Goal: Navigation & Orientation: Find specific page/section

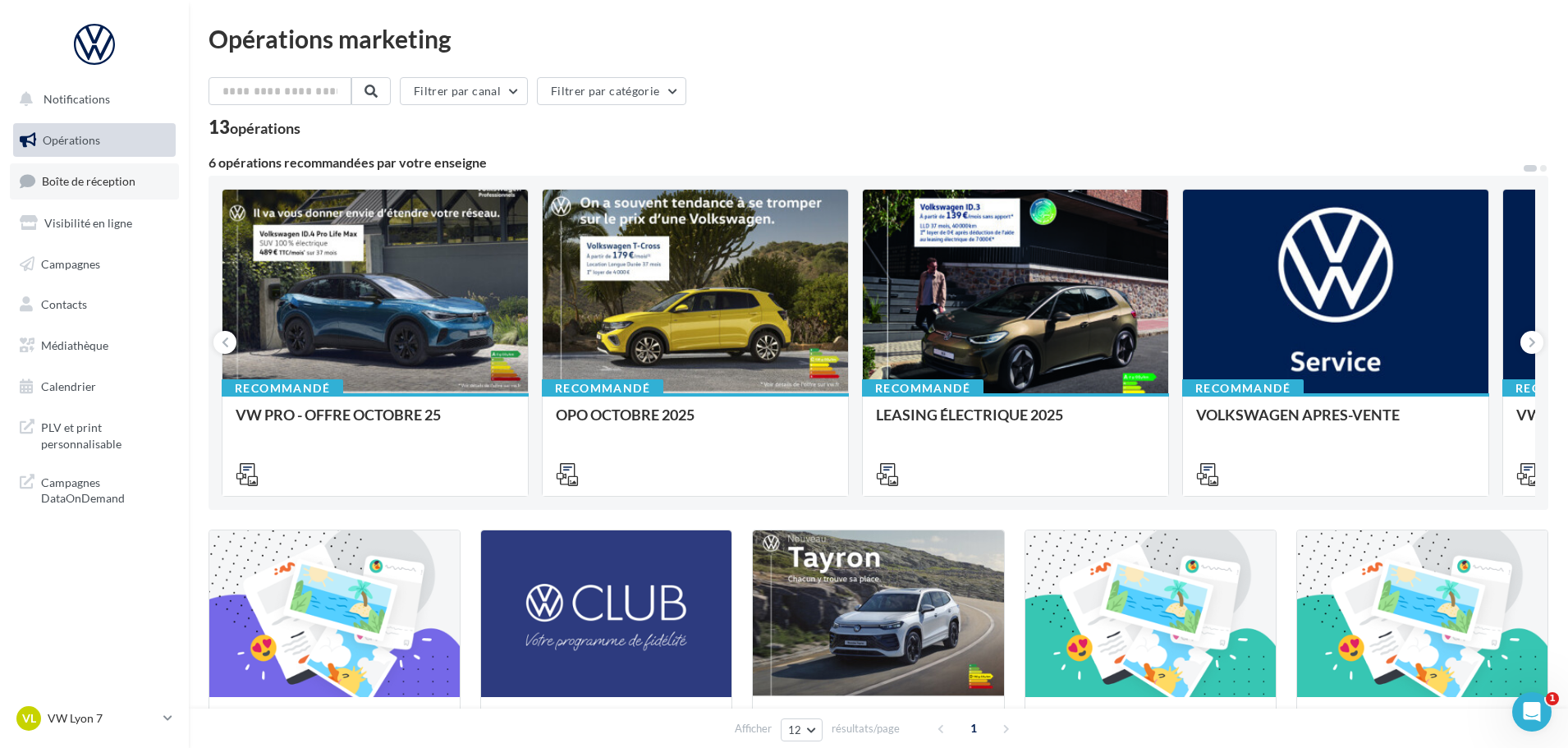
click at [122, 182] on span "Boîte de réception" at bounding box center [89, 181] width 94 height 14
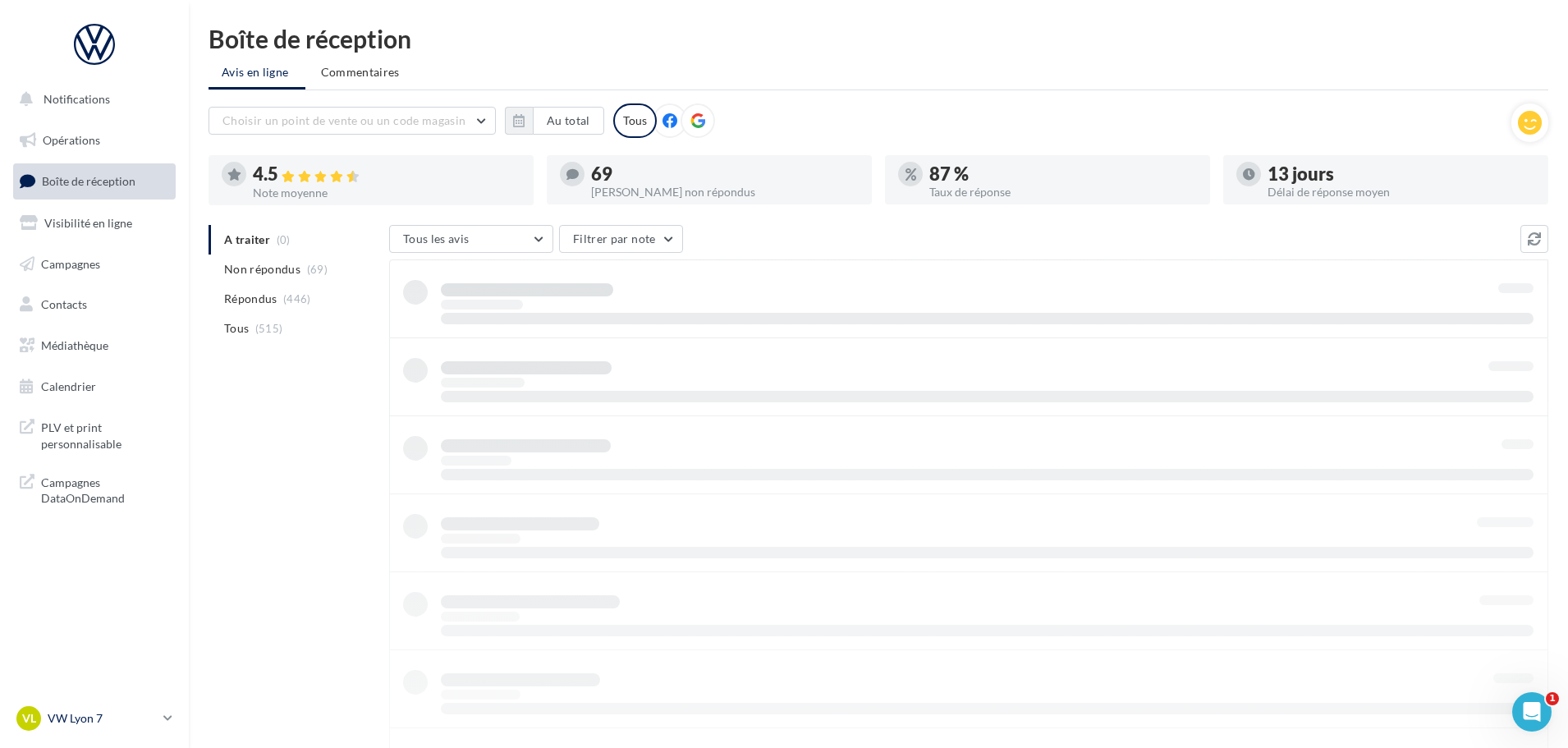
click at [90, 712] on p "VW Lyon 7" at bounding box center [101, 718] width 109 height 16
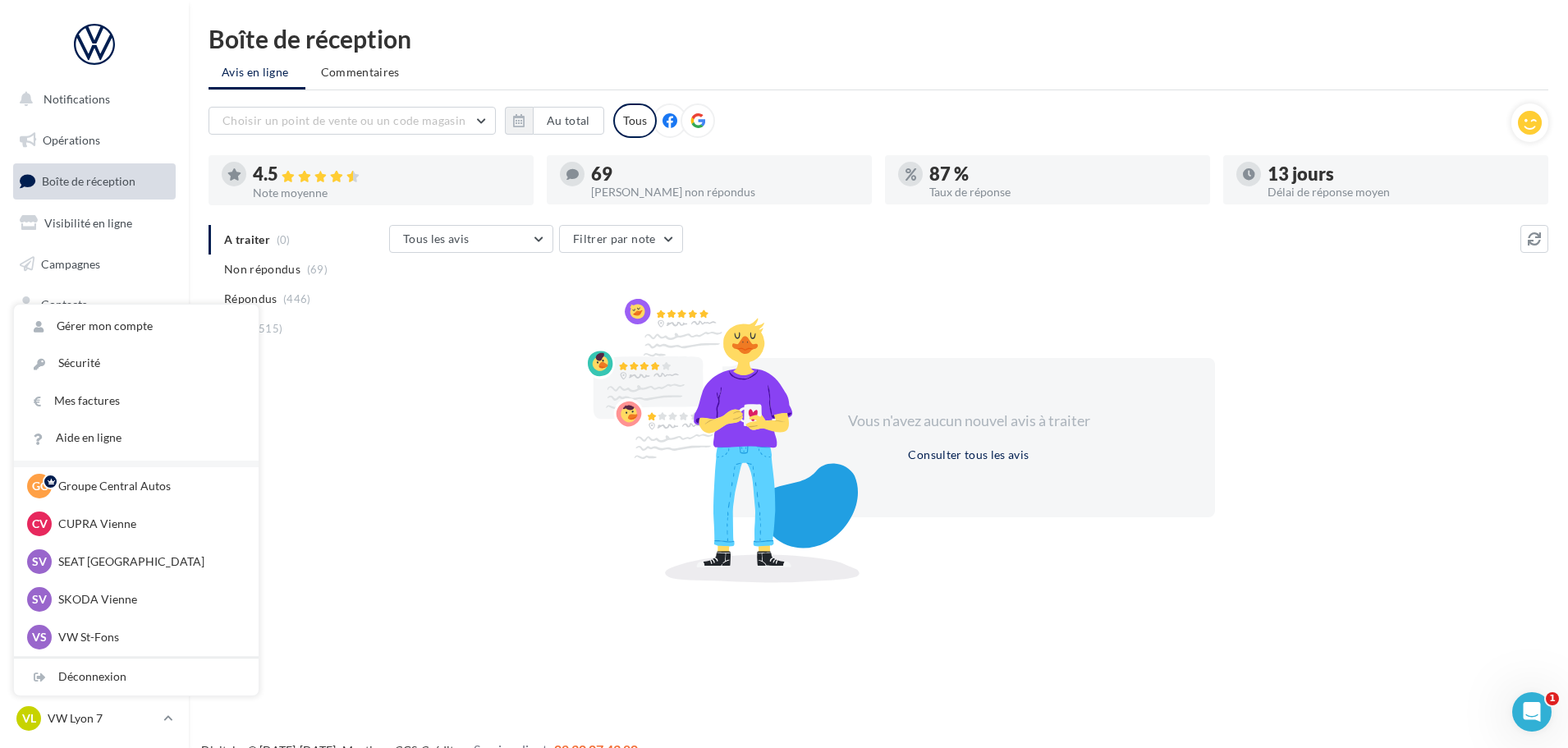
scroll to position [82, 0]
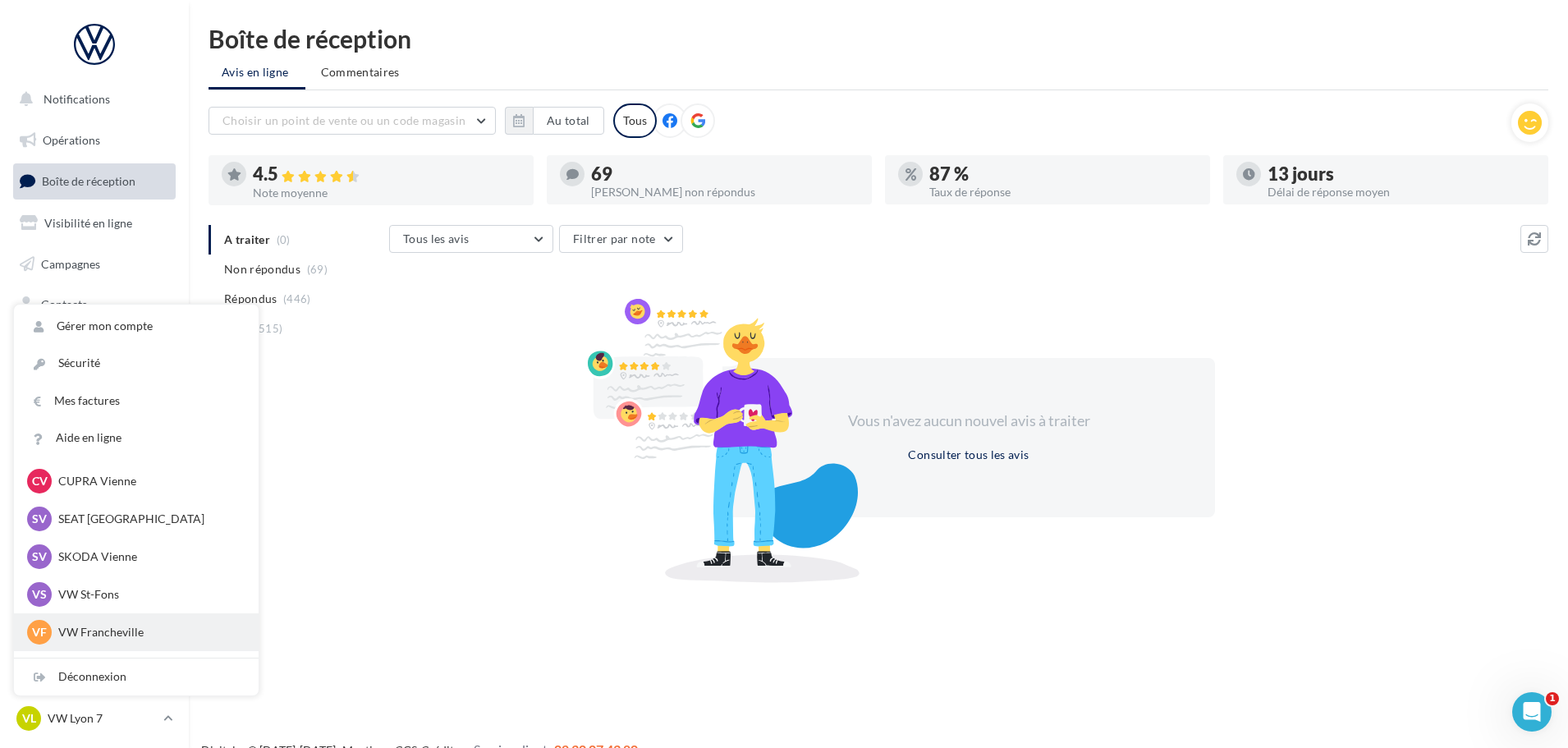
click at [124, 635] on p "VW Francheville" at bounding box center [149, 632] width 181 height 16
